Goal: Transaction & Acquisition: Purchase product/service

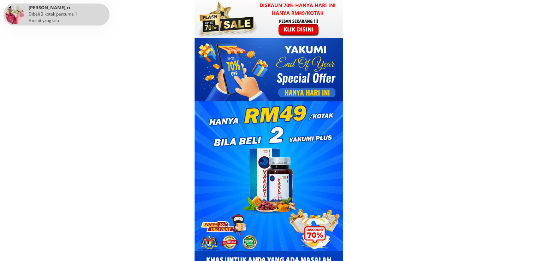
click at [264, 18] on div at bounding box center [269, 19] width 148 height 38
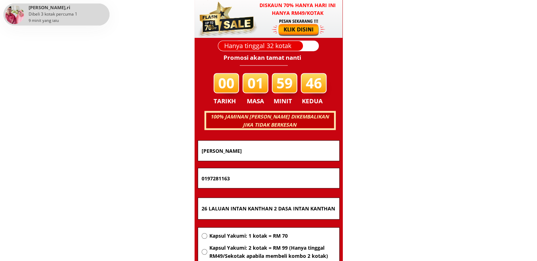
scroll to position [4527, 0]
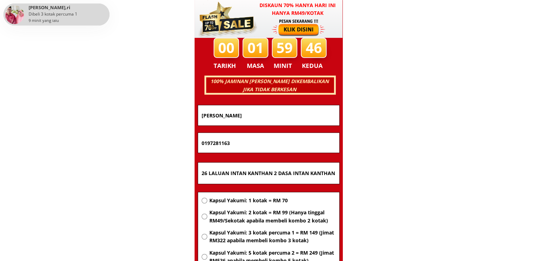
click at [265, 170] on input "26 LALUAN INTAN KANTHAN 2 DASA INTAN KANTHAN CHEMOR Ipoh perak" at bounding box center [269, 173] width 138 height 21
paste input "kg kenigau ulu"
type input "kg kenigau ulu"
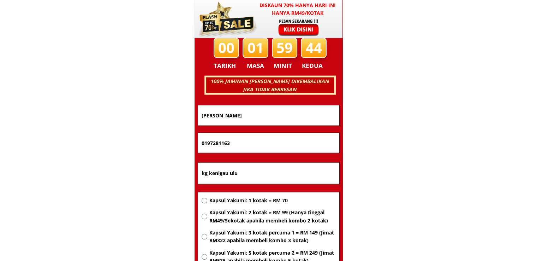
click at [261, 197] on span "Kapsul Yakumi: 1 kotak = RM 70" at bounding box center [272, 200] width 126 height 8
radio input "true"
drag, startPoint x: 252, startPoint y: 143, endPoint x: 134, endPoint y: 143, distance: 117.6
paste input "68813375"
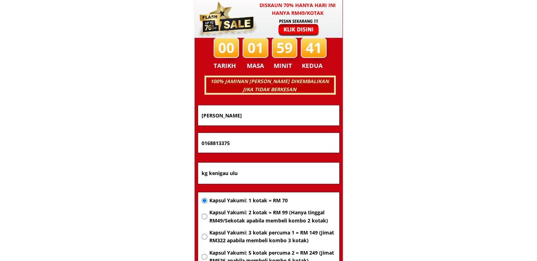
type input "0168813375"
drag, startPoint x: 251, startPoint y: 111, endPoint x: 149, endPoint y: 112, distance: 101.7
paste input "winda wini paliling"
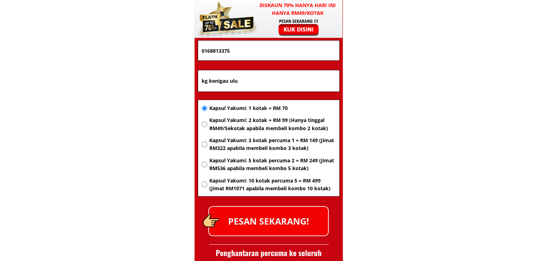
scroll to position [4633, 0]
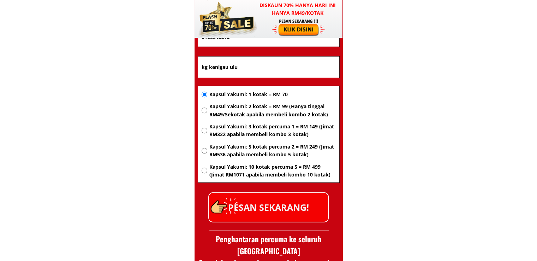
type input "winda wini paliling"
click at [286, 210] on p "PESAN SEKARANG!" at bounding box center [268, 207] width 119 height 29
